Goal: Task Accomplishment & Management: Manage account settings

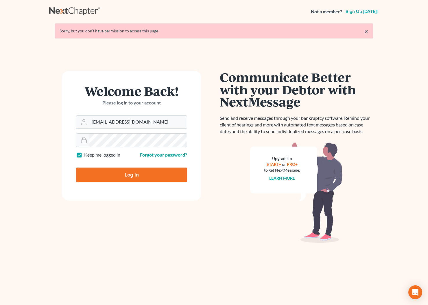
click at [128, 168] on input "Log In" at bounding box center [131, 175] width 111 height 14
type input "Thinking..."
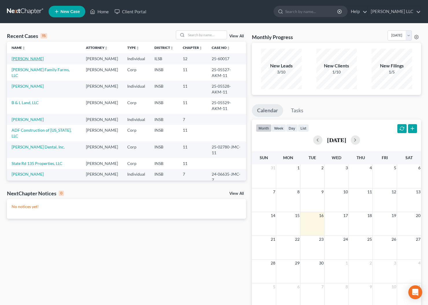
click at [20, 58] on link "[PERSON_NAME]" at bounding box center [28, 58] width 32 height 5
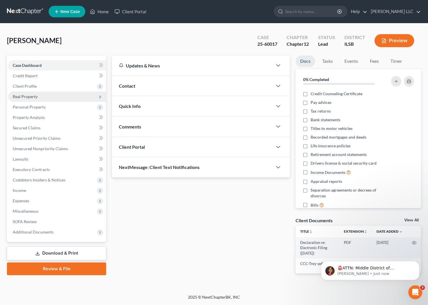
click at [36, 98] on span "Real Property" at bounding box center [25, 96] width 25 height 5
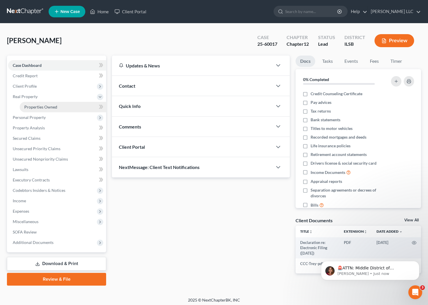
click at [36, 106] on span "Properties Owned" at bounding box center [40, 106] width 33 height 5
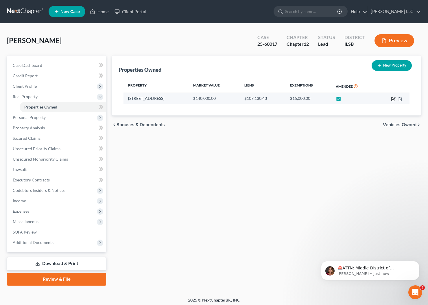
click at [394, 99] on icon "button" at bounding box center [394, 98] width 3 height 3
select select "14"
select select "2"
select select "1"
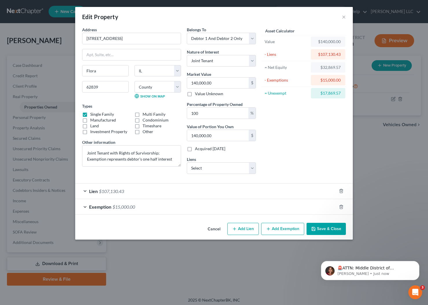
click at [86, 206] on div "Exemption $15,000.00" at bounding box center [206, 206] width 262 height 15
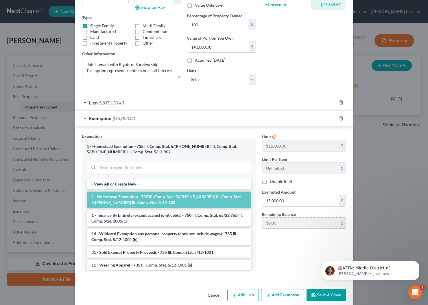
scroll to position [96, 0]
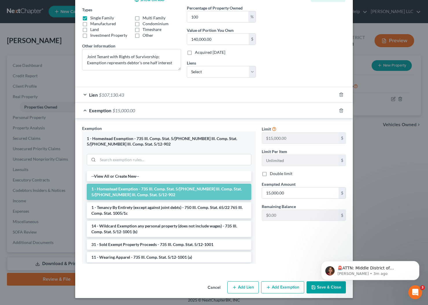
click at [215, 288] on button "Cancel" at bounding box center [214, 288] width 22 height 12
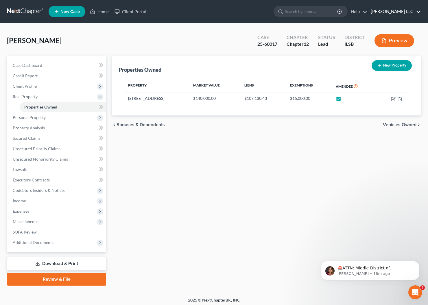
drag, startPoint x: 392, startPoint y: 8, endPoint x: 393, endPoint y: 14, distance: 6.1
click at [392, 8] on link "[PERSON_NAME] LLC" at bounding box center [394, 11] width 53 height 10
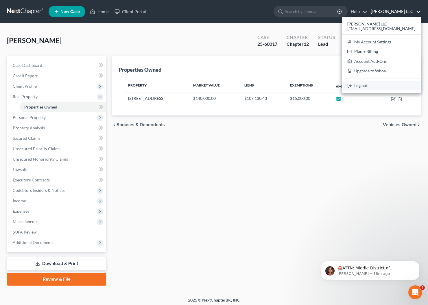
click at [392, 85] on link "Log out" at bounding box center [381, 86] width 79 height 10
